Goal: Find specific page/section: Find specific page/section

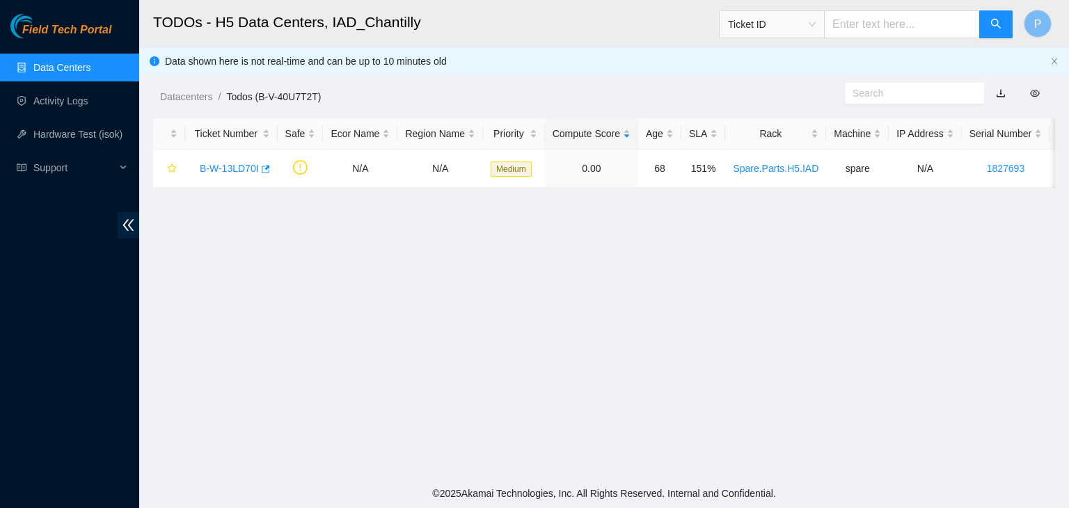
scroll to position [320, 0]
click at [161, 484] on footer "© 2025 Akamai Technologies, Inc. All Rights Reserved. Internal and Confidential." at bounding box center [604, 493] width 930 height 29
click at [87, 101] on link "Activity Logs" at bounding box center [60, 100] width 55 height 11
